Goal: Task Accomplishment & Management: Use online tool/utility

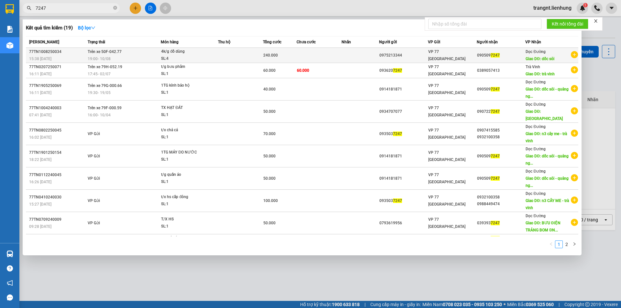
type input "7247"
click at [187, 56] on div "SL: 4" at bounding box center [185, 58] width 49 height 7
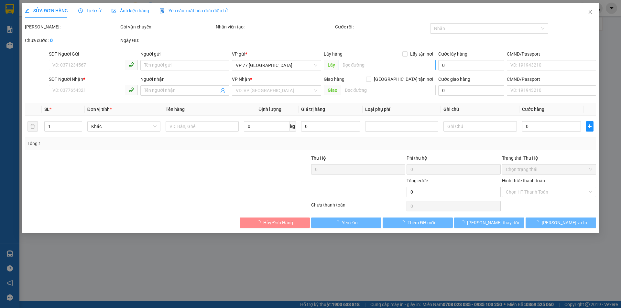
type input "0975213344"
type input "0905097247"
type input "dốc sỏi"
type input "240.000"
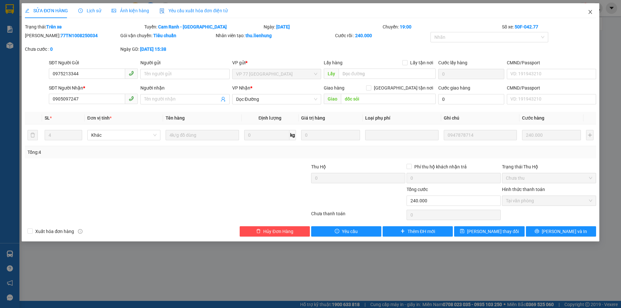
click at [592, 13] on icon "close" at bounding box center [590, 11] width 5 height 5
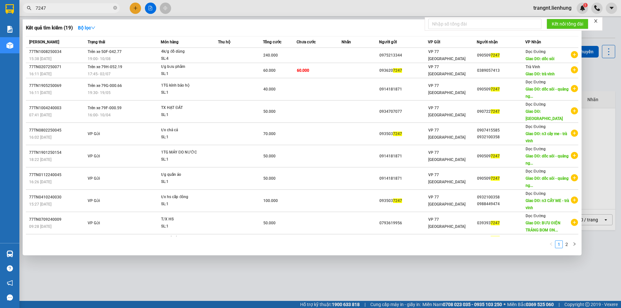
click at [56, 6] on input "7247" at bounding box center [74, 8] width 76 height 7
